Goal: Obtain resource: Download file/media

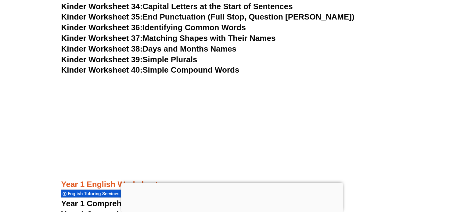
scroll to position [622, 0]
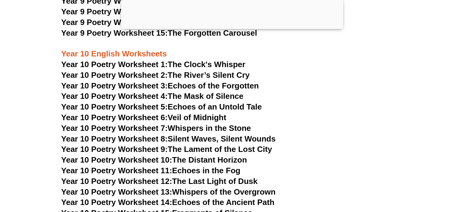
scroll to position [4249, 0]
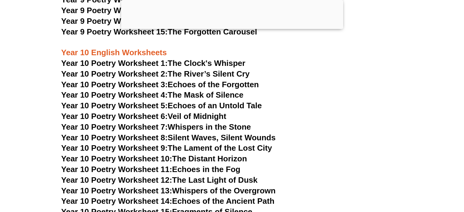
click at [209, 59] on link "Year 10 Poetry Worksheet 1: The Clock's Whisper" at bounding box center [153, 63] width 184 height 9
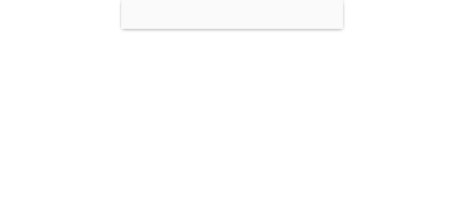
scroll to position [4972, 0]
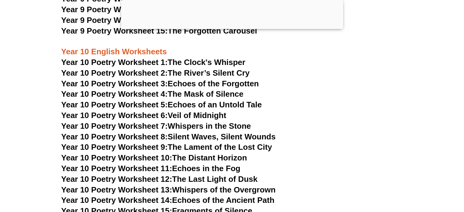
scroll to position [4249, 0]
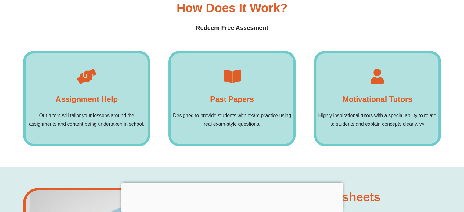
scroll to position [4723, 0]
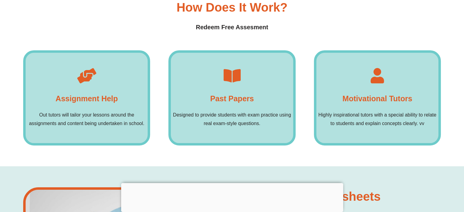
click at [245, 58] on div "Past Papers Designed to provide students with exam practice using real exam-sty…" at bounding box center [231, 97] width 127 height 95
click at [238, 111] on p "Designed to provide students with exam practice using real exam-style questions." at bounding box center [232, 119] width 122 height 17
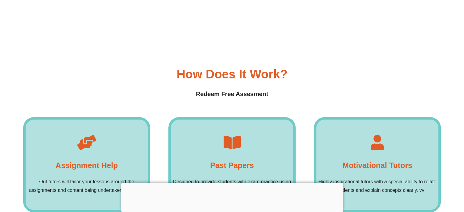
scroll to position [4654, 0]
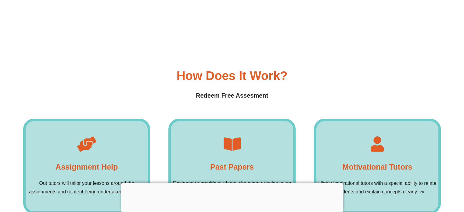
click at [220, 91] on h4 "Redeem Free Assesment" at bounding box center [232, 95] width 418 height 9
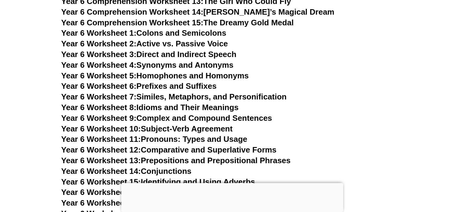
scroll to position [3589, 0]
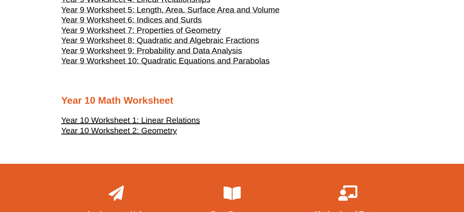
scroll to position [1839, 0]
click at [184, 50] on span "Year 9 Worksheet 9: Probability and Data Analysis" at bounding box center [151, 50] width 181 height 9
